Goal: Transaction & Acquisition: Download file/media

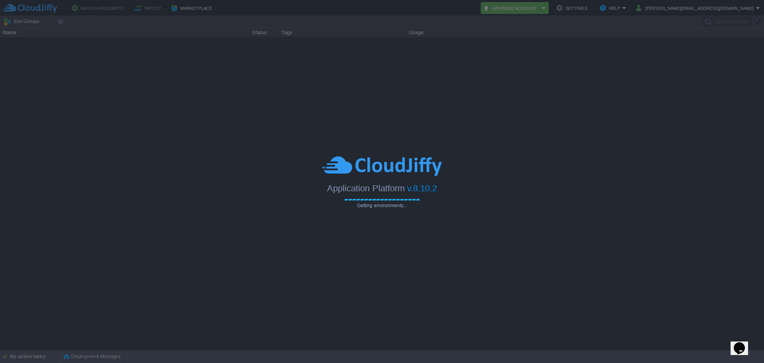
type input "Search (Ctrl+F)"
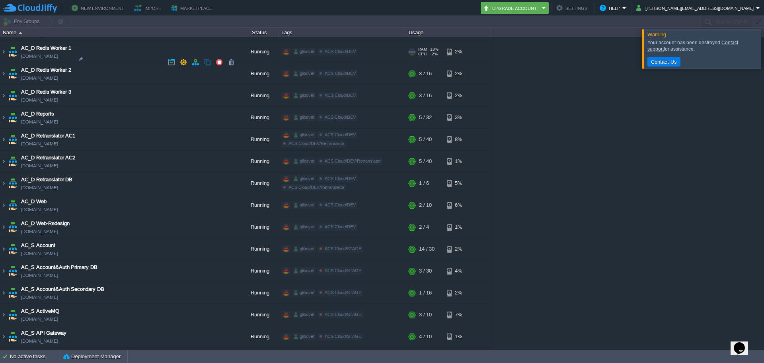
scroll to position [597, 0]
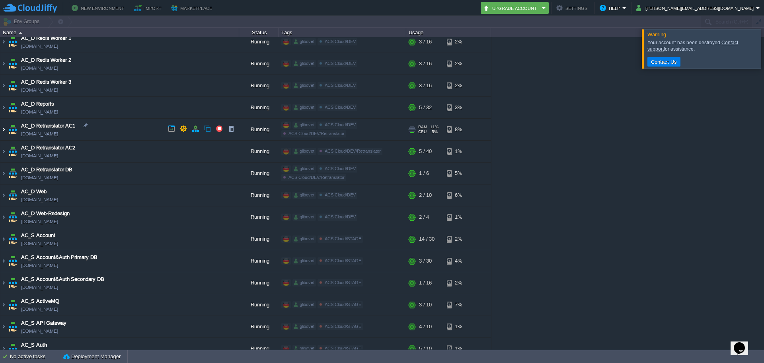
click at [4, 128] on img at bounding box center [3, 129] width 6 height 21
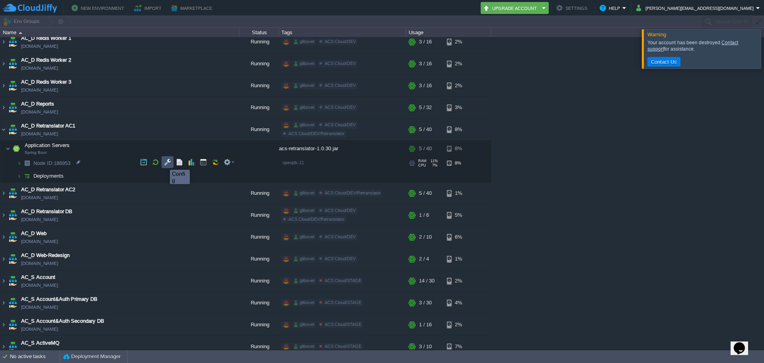
click at [168, 162] on button "button" at bounding box center [167, 161] width 7 height 7
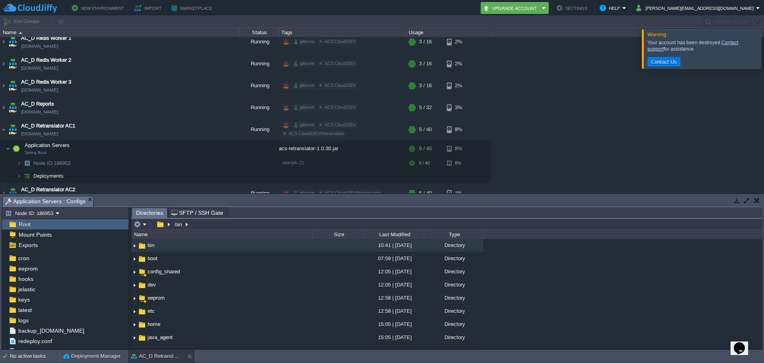
scroll to position [47, 0]
click at [41, 310] on div "logs" at bounding box center [65, 314] width 127 height 10
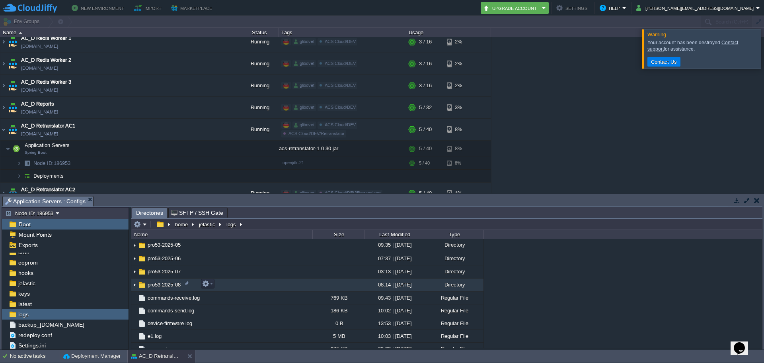
scroll to position [306, 0]
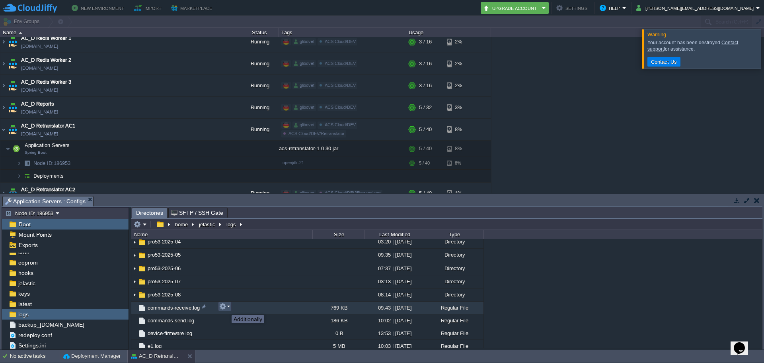
click at [226, 308] on button "button" at bounding box center [222, 305] width 7 height 7
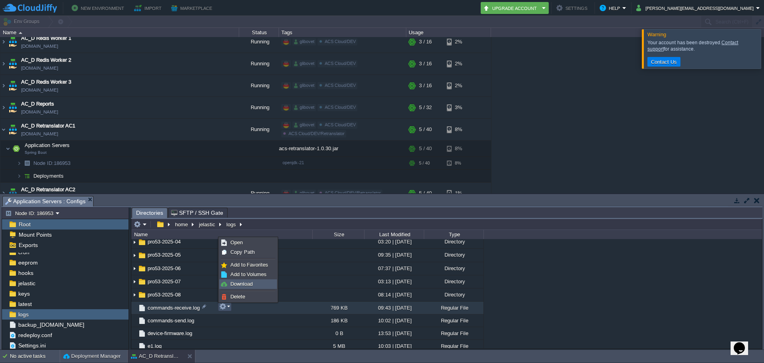
click at [246, 285] on span "Download" at bounding box center [241, 284] width 22 height 6
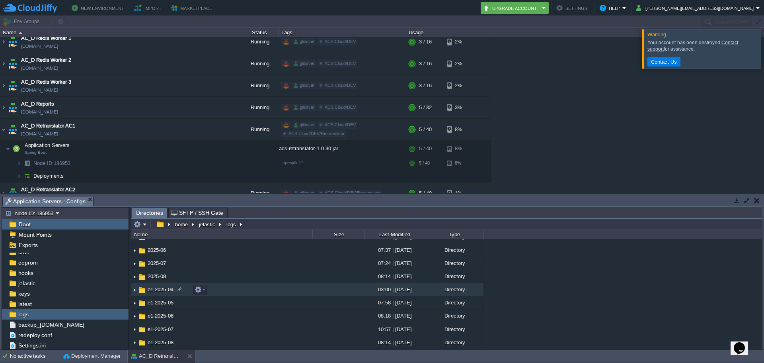
scroll to position [0, 0]
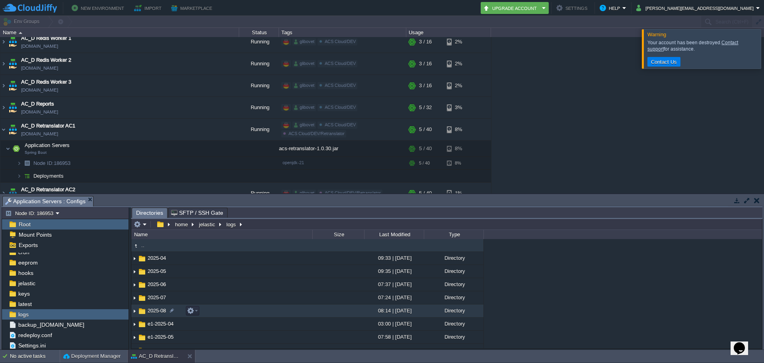
click at [135, 312] on img at bounding box center [134, 310] width 6 height 12
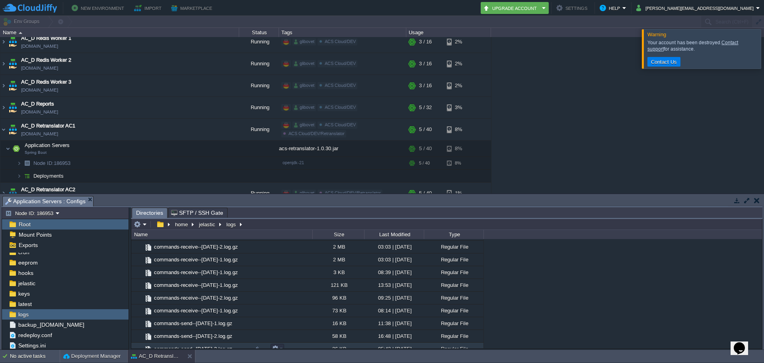
scroll to position [279, 0]
click at [281, 313] on button "button" at bounding box center [280, 311] width 7 height 7
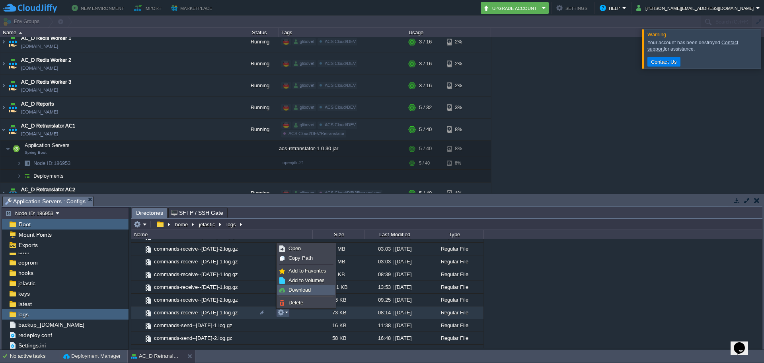
click at [291, 291] on span "Download" at bounding box center [300, 290] width 22 height 6
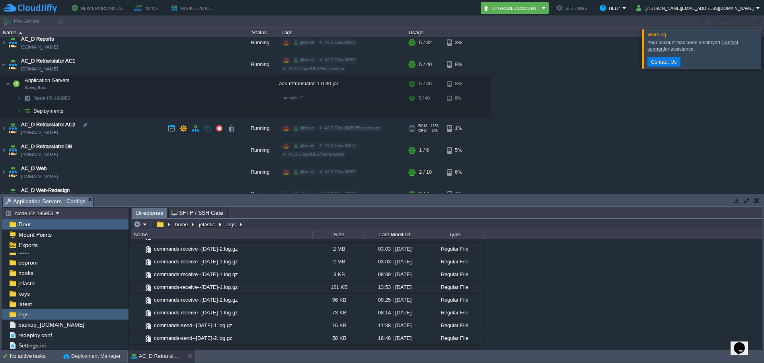
scroll to position [677, 0]
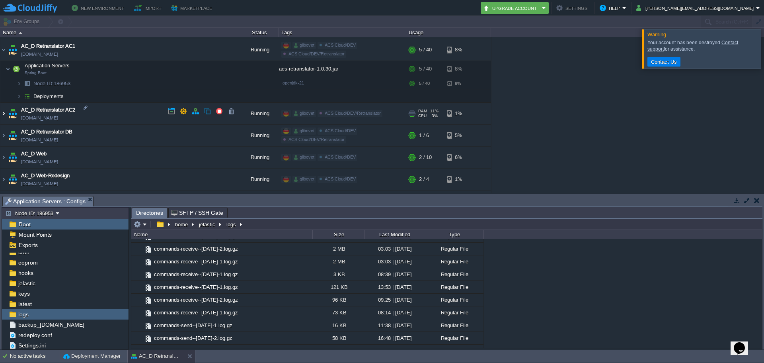
click at [4, 113] on img at bounding box center [3, 113] width 6 height 21
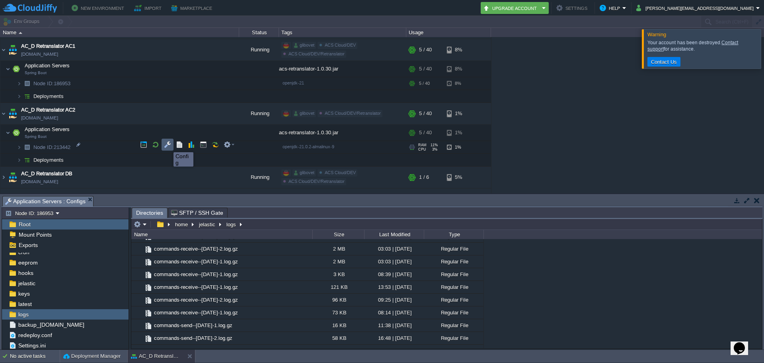
click at [168, 145] on button "button" at bounding box center [167, 144] width 7 height 7
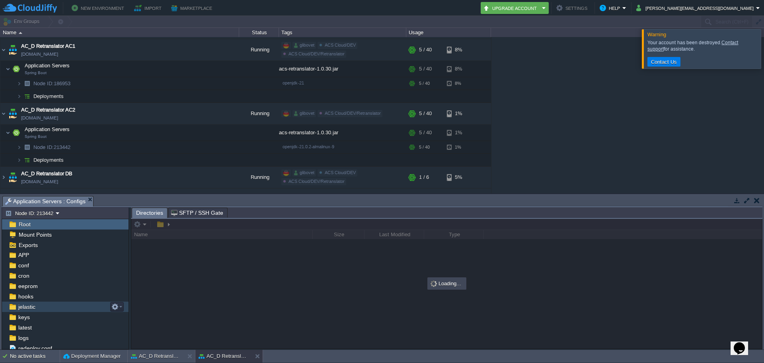
scroll to position [26, 0]
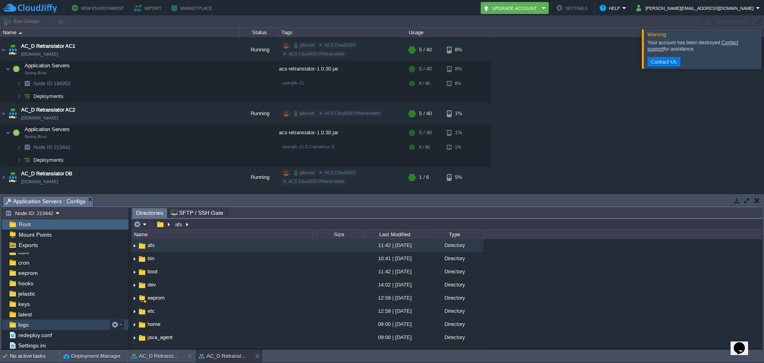
click at [33, 322] on div "logs" at bounding box center [65, 324] width 127 height 10
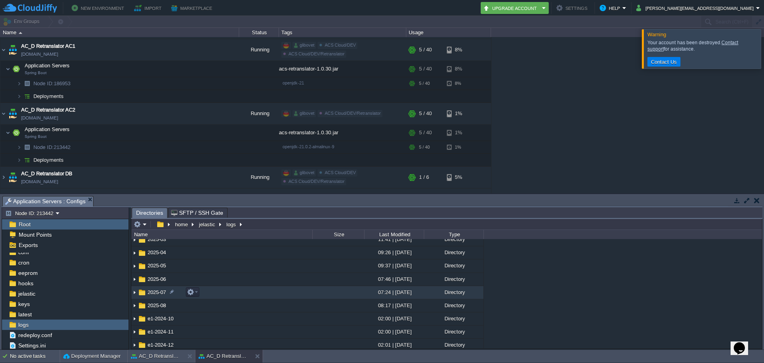
scroll to position [80, 0]
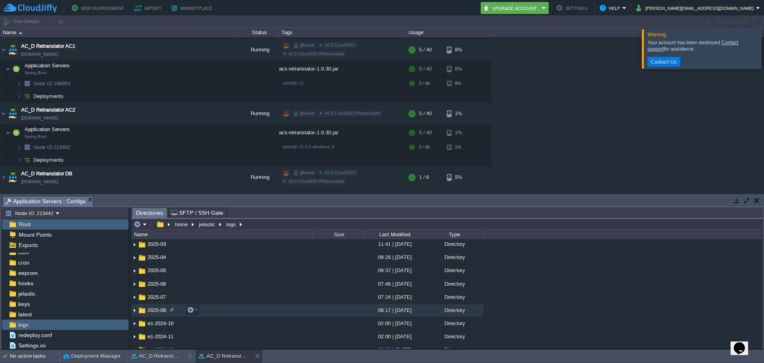
click at [232, 311] on td "2025-08" at bounding box center [221, 310] width 181 height 13
click at [133, 310] on img at bounding box center [134, 310] width 6 height 12
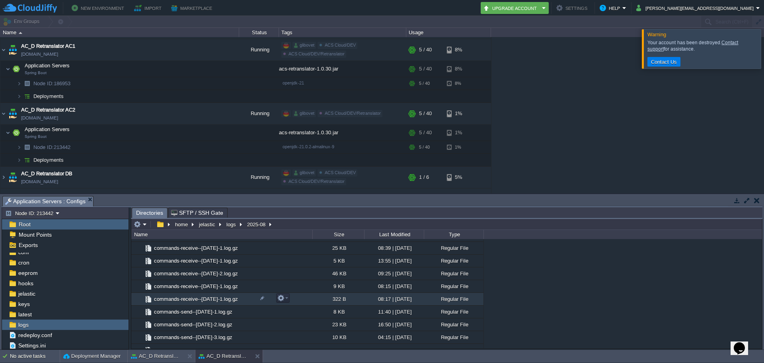
scroll to position [398, 0]
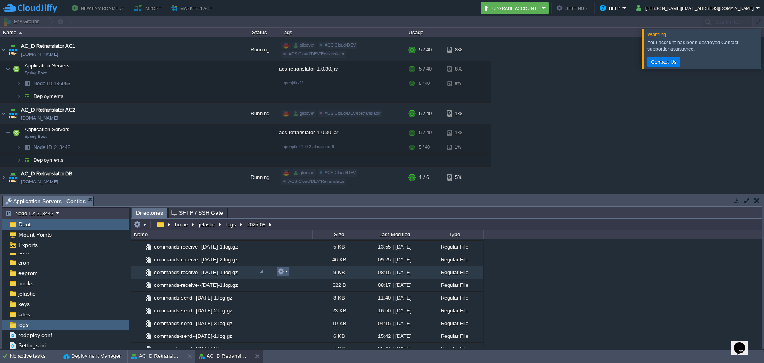
click at [287, 272] on em at bounding box center [282, 270] width 11 height 7
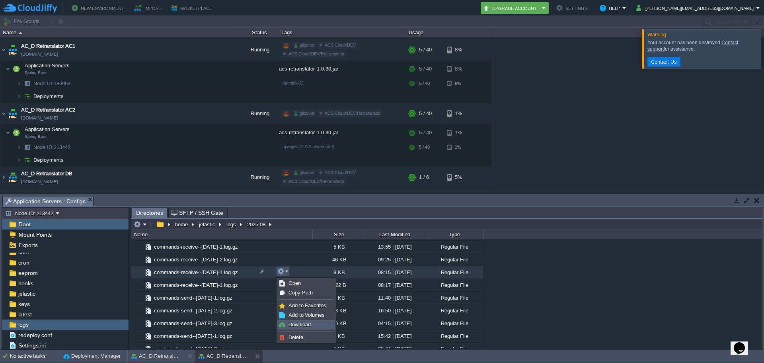
click at [294, 320] on link "Download" at bounding box center [306, 324] width 57 height 9
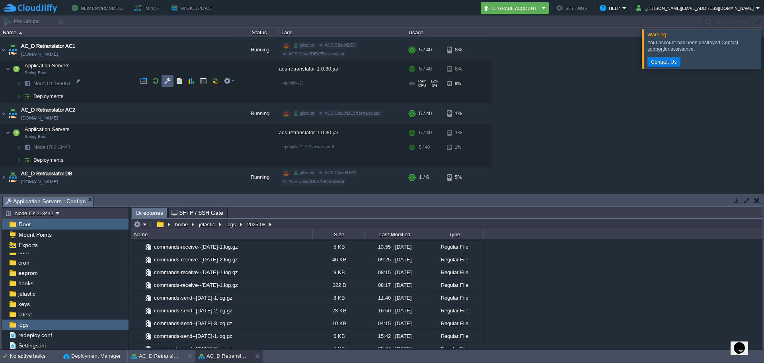
click at [168, 82] on button "button" at bounding box center [167, 80] width 7 height 7
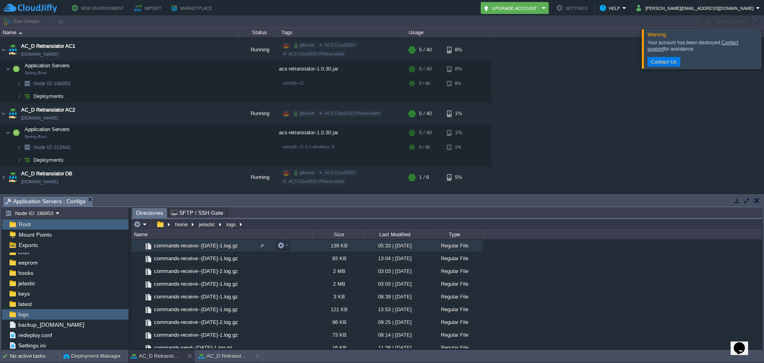
scroll to position [318, 0]
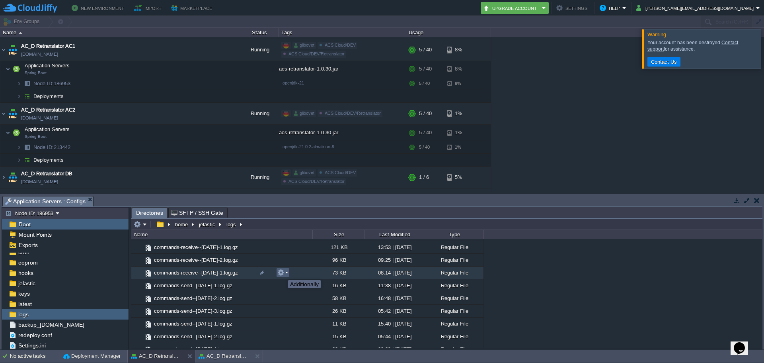
click at [283, 275] on button "button" at bounding box center [280, 272] width 7 height 7
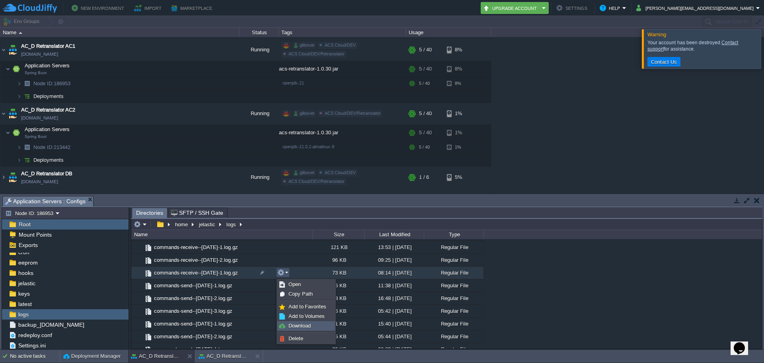
click at [293, 324] on span "Download" at bounding box center [300, 325] width 22 height 6
